Goal: Task Accomplishment & Management: Use online tool/utility

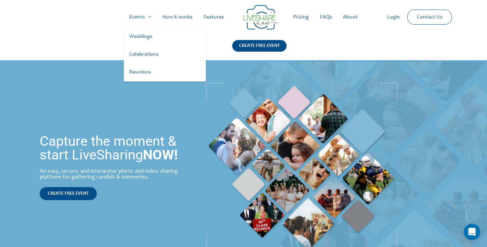
click at [138, 72] on link "Reunions" at bounding box center [165, 73] width 82 height 18
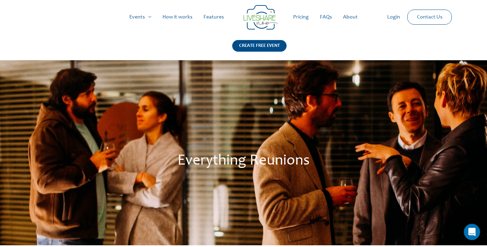
click at [190, 15] on link "How it works" at bounding box center [177, 17] width 41 height 22
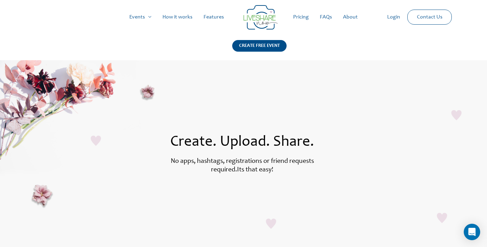
click at [305, 17] on link "Pricing" at bounding box center [300, 17] width 27 height 22
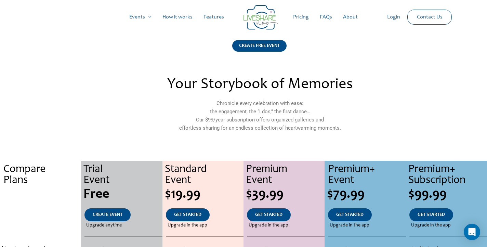
click at [176, 16] on link "How it works" at bounding box center [177, 17] width 41 height 22
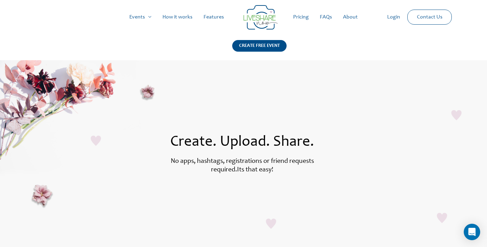
click at [304, 15] on link "Pricing" at bounding box center [300, 17] width 27 height 22
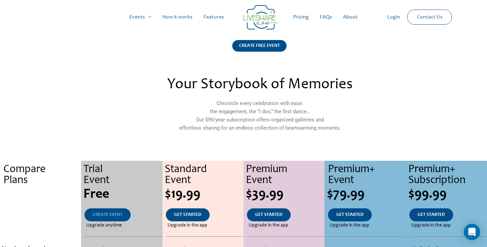
click at [106, 216] on span "CREATE EVENT" at bounding box center [108, 214] width 30 height 5
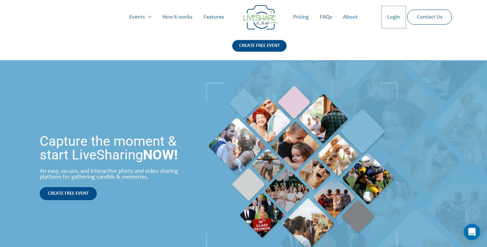
drag, startPoint x: 391, startPoint y: 18, endPoint x: 388, endPoint y: 38, distance: 20.5
click at [391, 18] on link "Login" at bounding box center [393, 17] width 24 height 22
